Goal: Task Accomplishment & Management: Complete application form

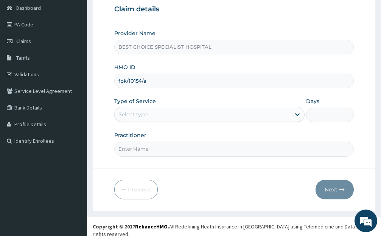
type input "fpk/10154/a"
click at [130, 119] on div "Select type" at bounding box center [203, 114] width 176 height 12
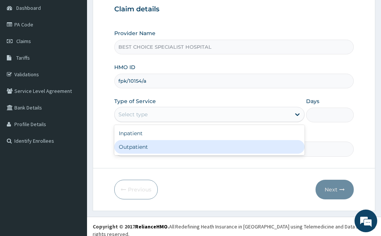
click at [137, 150] on div "Outpatient" at bounding box center [209, 147] width 190 height 14
type input "1"
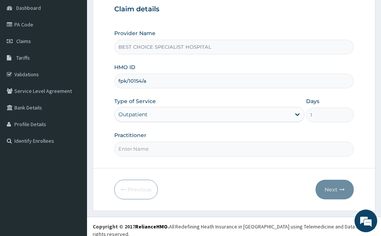
drag, startPoint x: 142, startPoint y: 152, endPoint x: 149, endPoint y: 127, distance: 25.8
click at [142, 152] on input "Practitioner" at bounding box center [233, 149] width 239 height 15
type input "[PERSON_NAME]"
click at [338, 194] on button "Next" at bounding box center [334, 190] width 38 height 20
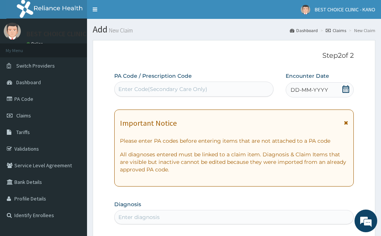
click at [173, 84] on div "Enter Code(Secondary Care Only)" at bounding box center [194, 89] width 158 height 12
paste input "PA/F22A71"
type input "PA/F22A71"
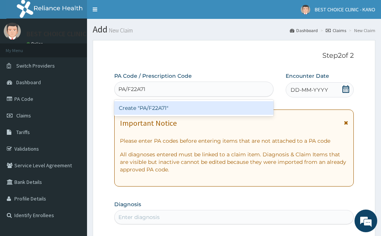
click at [165, 107] on div "Create "PA/F22A71"" at bounding box center [193, 108] width 159 height 14
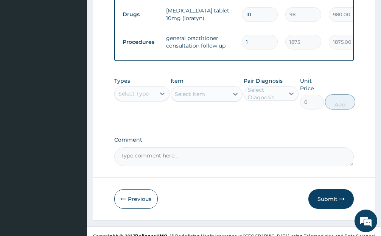
scroll to position [377, 0]
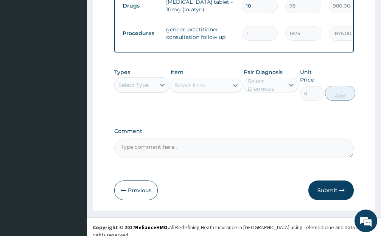
drag, startPoint x: 330, startPoint y: 193, endPoint x: 280, endPoint y: 180, distance: 51.5
click at [329, 193] on button "Submit" at bounding box center [330, 191] width 45 height 20
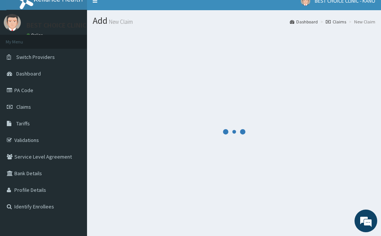
scroll to position [0, 0]
